Goal: Information Seeking & Learning: Learn about a topic

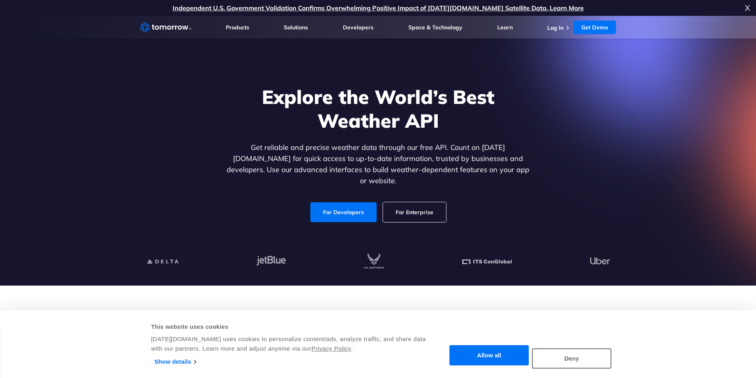
click at [339, 203] on link "For Developers" at bounding box center [344, 213] width 66 height 20
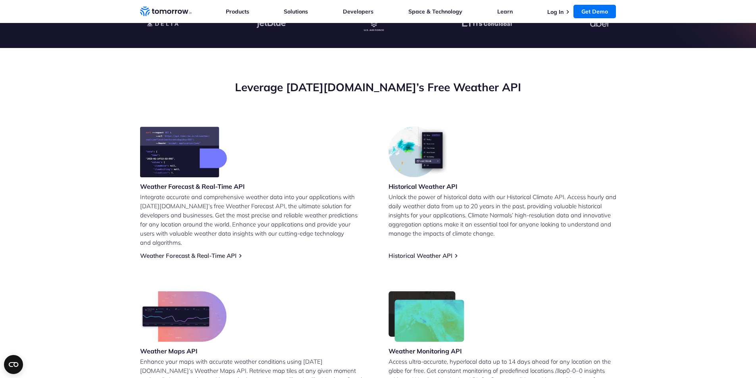
scroll to position [437, 0]
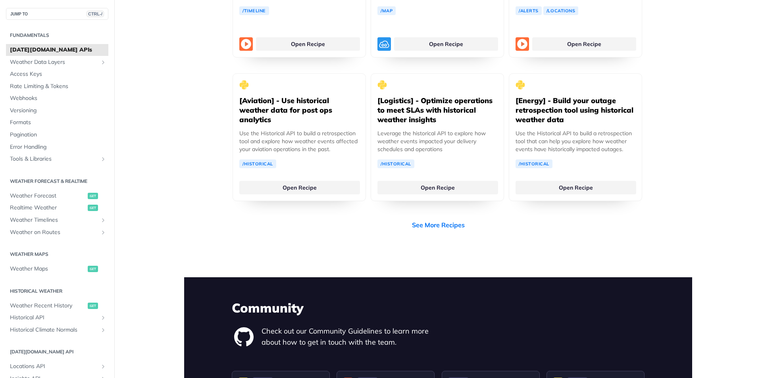
scroll to position [1747, 0]
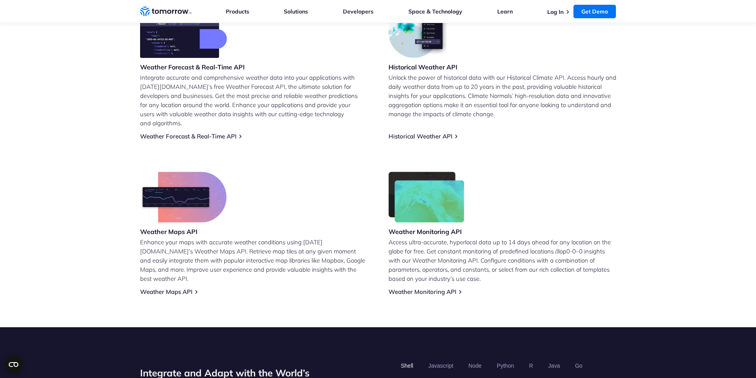
scroll to position [318, 0]
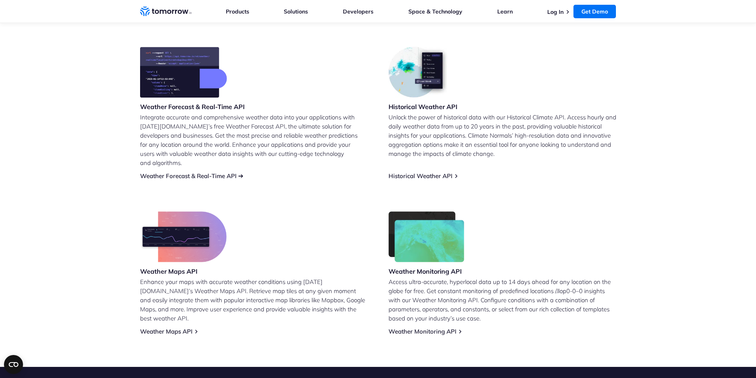
click at [224, 172] on link "Weather Forecast & Real-Time API" at bounding box center [188, 176] width 96 height 8
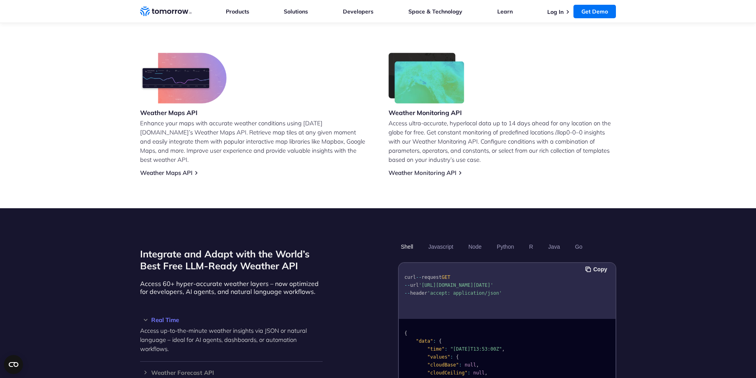
scroll to position [318, 0]
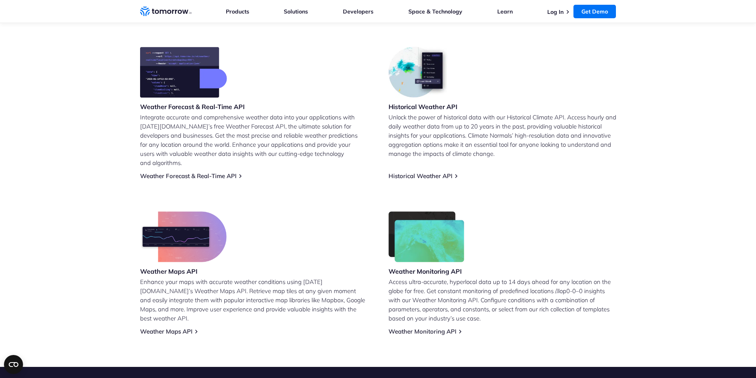
click at [234, 107] on h3 "Weather Forecast & Real-Time API" at bounding box center [192, 106] width 105 height 9
click at [233, 104] on h3 "Weather Forecast & Real-Time API" at bounding box center [192, 106] width 105 height 9
click at [211, 81] on img at bounding box center [183, 72] width 87 height 51
click at [221, 162] on div "Weather Forecast & Real-Time API Integrate accurate and comprehensive weather d…" at bounding box center [254, 113] width 228 height 133
click at [220, 172] on link "Weather Forecast & Real-Time API" at bounding box center [188, 176] width 96 height 8
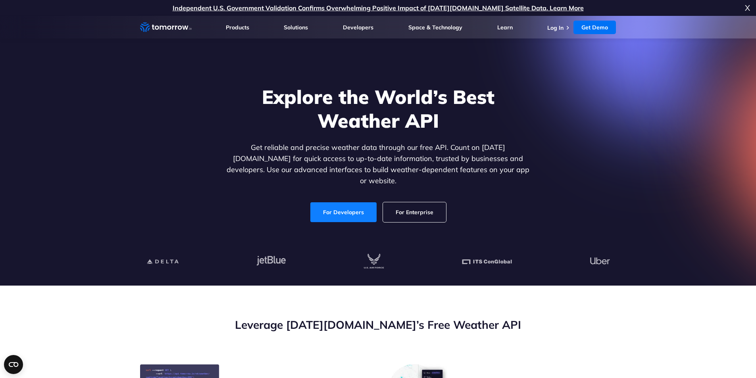
click at [361, 203] on link "For Developers" at bounding box center [344, 213] width 66 height 20
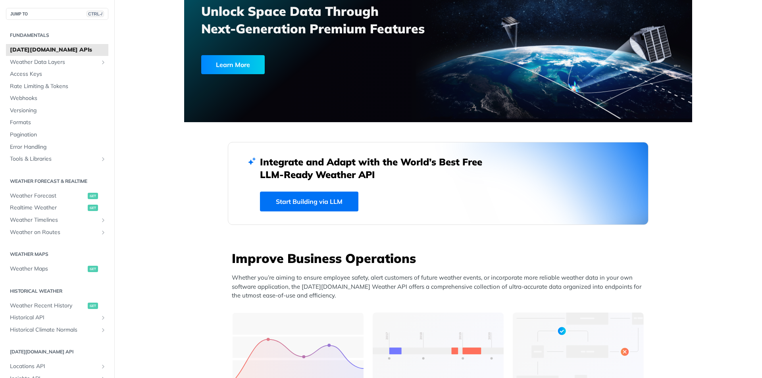
scroll to position [119, 0]
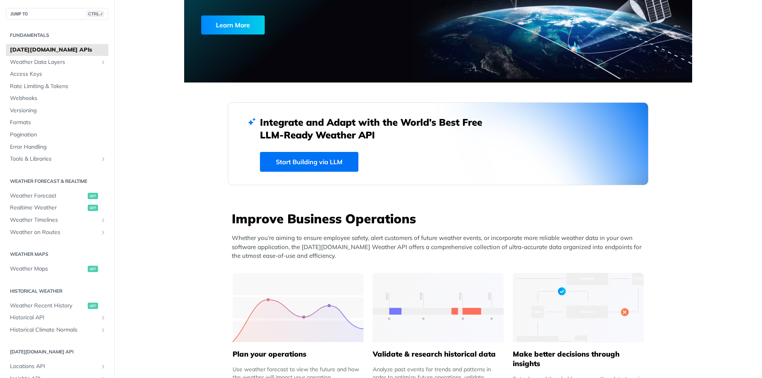
click at [331, 159] on link "Start Building via LLM" at bounding box center [309, 162] width 98 height 20
